Goal: Register for event/course

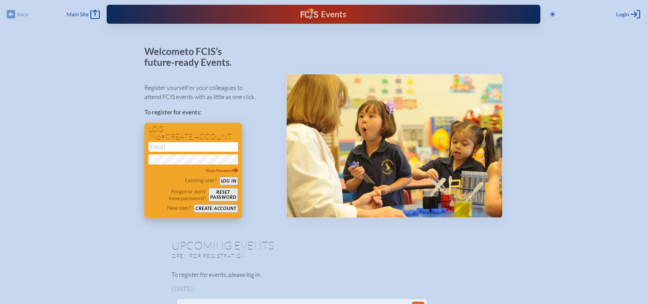
type input "[EMAIL_ADDRESS][DOMAIN_NAME]"
click at [230, 180] on button "Log in" at bounding box center [228, 181] width 19 height 8
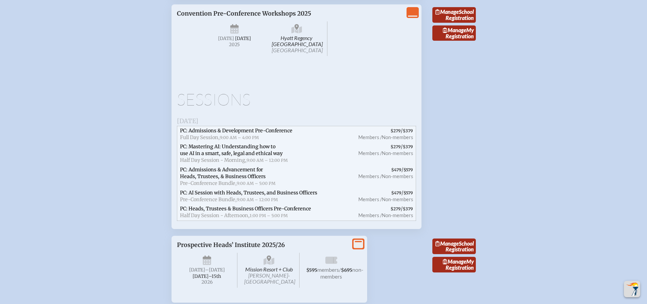
scroll to position [2208, 0]
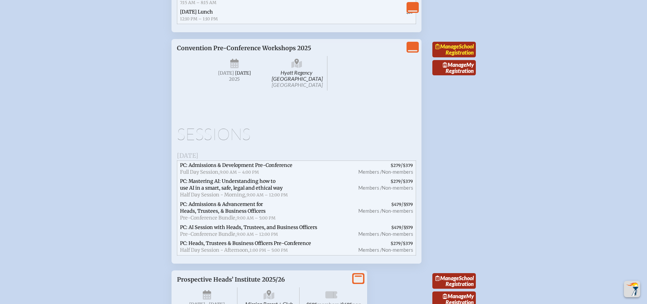
click at [439, 49] on icon at bounding box center [437, 46] width 4 height 5
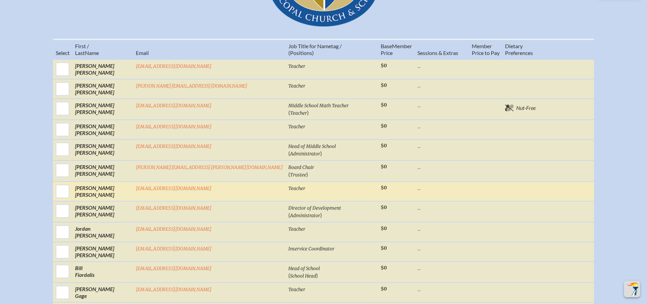
scroll to position [306, 0]
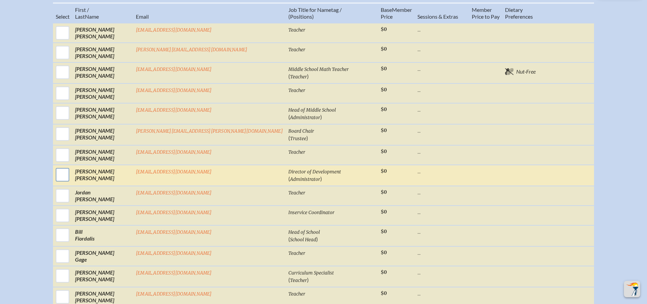
click at [71, 183] on input "checkbox" at bounding box center [62, 174] width 17 height 17
checkbox input "true"
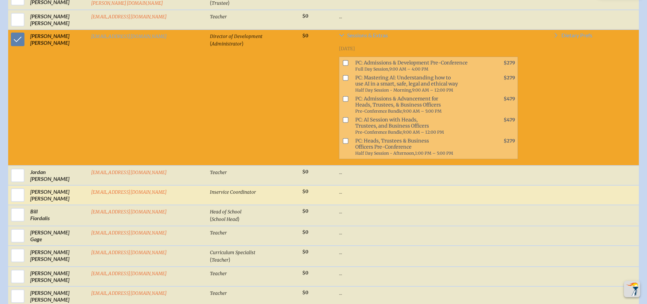
scroll to position [448, 0]
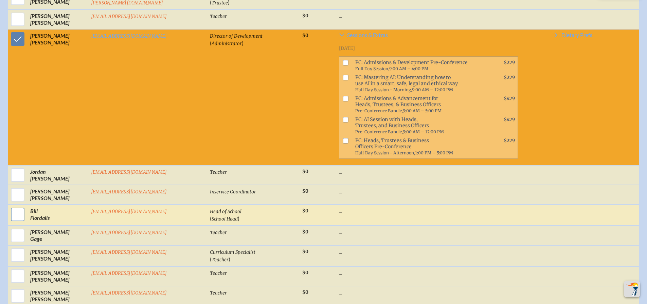
click at [15, 206] on input "checkbox" at bounding box center [17, 214] width 17 height 17
checkbox input "true"
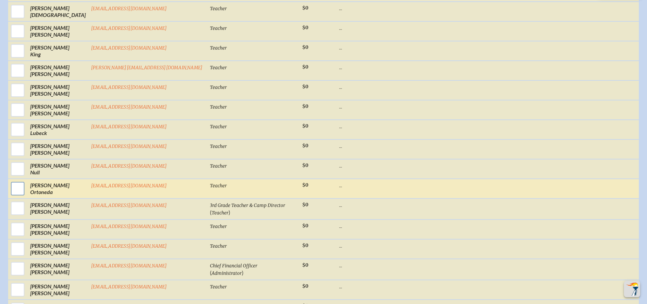
scroll to position [958, 0]
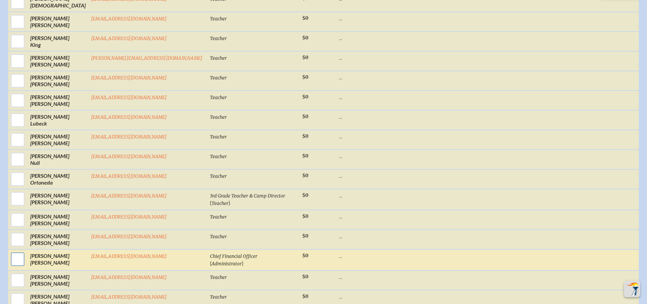
click at [17, 251] on input "checkbox" at bounding box center [17, 259] width 17 height 17
checkbox input "true"
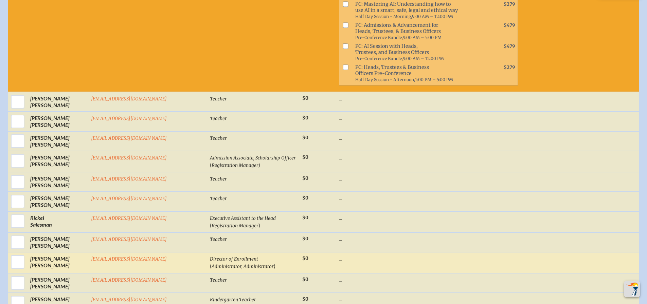
scroll to position [1263, 0]
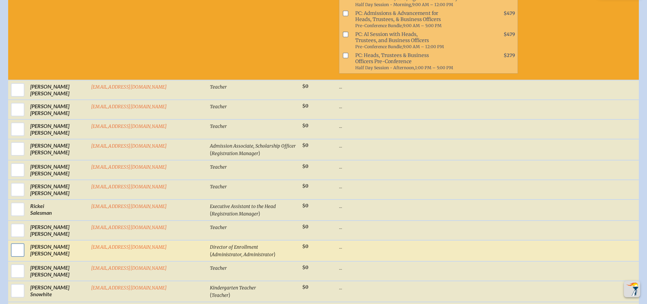
click at [18, 242] on input "checkbox" at bounding box center [17, 250] width 17 height 17
checkbox input "true"
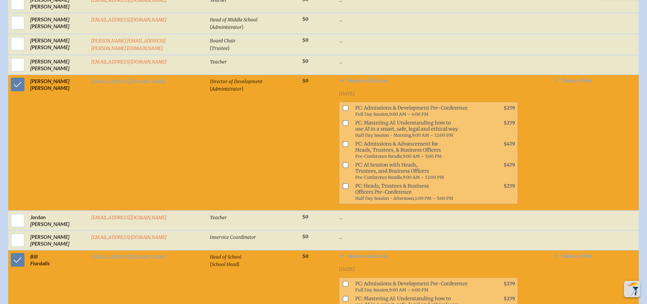
scroll to position [380, 0]
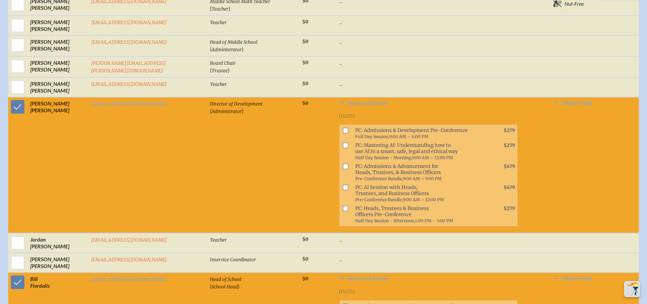
click at [343, 133] on input "checkbox" at bounding box center [345, 130] width 5 height 5
checkbox input "true"
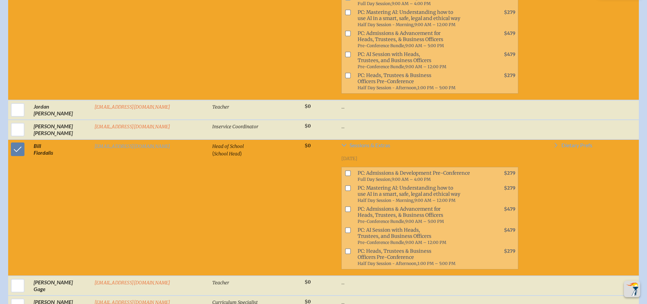
scroll to position [516, 0]
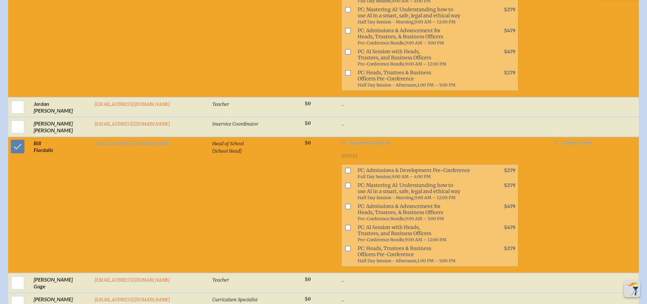
click at [345, 168] on input "checkbox" at bounding box center [347, 170] width 5 height 5
checkbox input "false"
click at [345, 246] on input "checkbox" at bounding box center [347, 248] width 5 height 5
checkbox input "true"
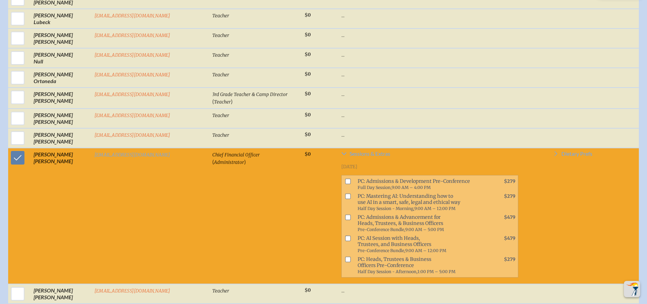
scroll to position [1060, 0]
click at [345, 256] on input "checkbox" at bounding box center [347, 258] width 5 height 5
checkbox input "true"
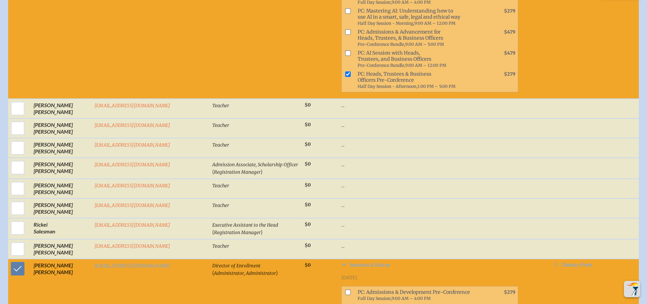
scroll to position [1297, 0]
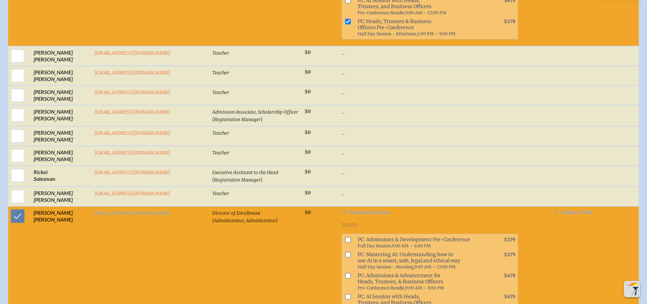
click at [345, 237] on input "checkbox" at bounding box center [347, 239] width 5 height 5
checkbox input "true"
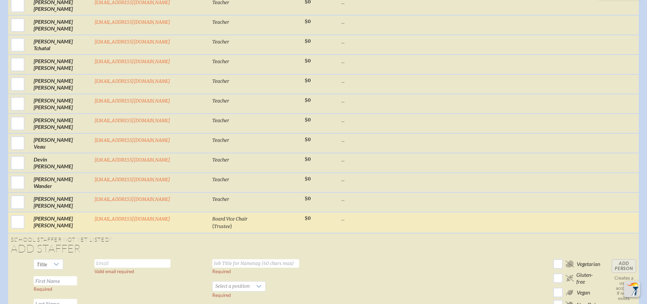
scroll to position [1800, 0]
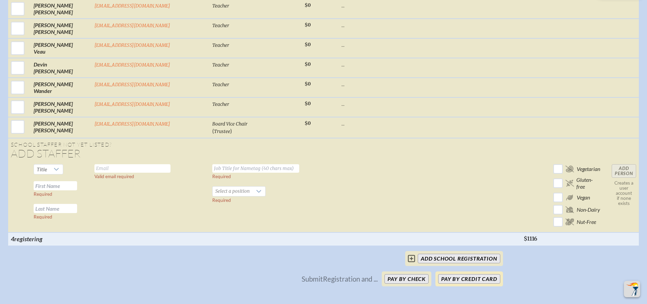
click at [465, 274] on button "Pay by Credit Card" at bounding box center [469, 279] width 62 height 10
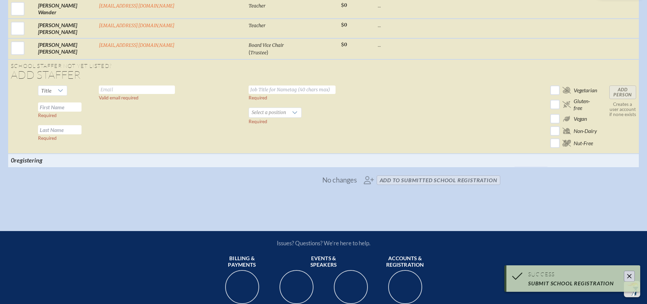
scroll to position [1430, 0]
